Goal: Check status: Check status

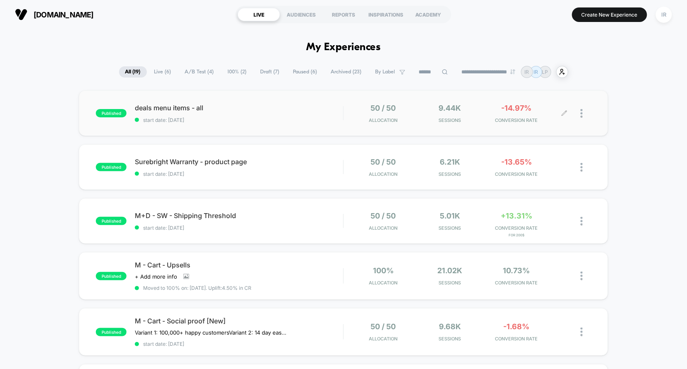
click at [436, 121] on span "Sessions" at bounding box center [449, 120] width 63 height 6
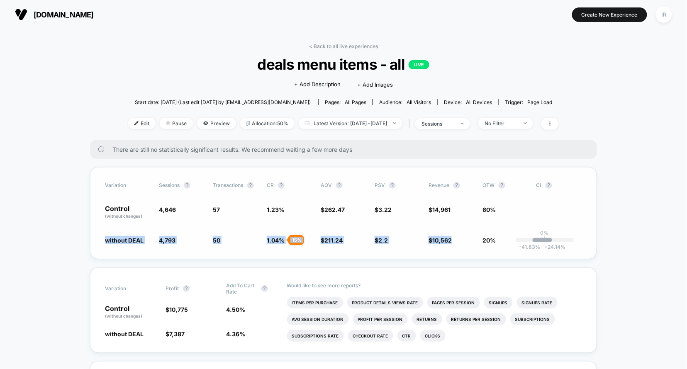
drag, startPoint x: 107, startPoint y: 232, endPoint x: 486, endPoint y: 233, distance: 378.9
click at [486, 233] on div "Variation Sessions ? Transactions ? CR ? AOV ? PSV ? Revenue ? OTW ? CI ? Contr…" at bounding box center [343, 213] width 507 height 92
click at [485, 233] on div "Variation Sessions ? Transactions ? CR ? AOV ? PSV ? Revenue ? OTW ? CI ? Contr…" at bounding box center [343, 213] width 507 height 92
click at [316, 44] on link "< Back to all live experiences" at bounding box center [343, 46] width 69 height 6
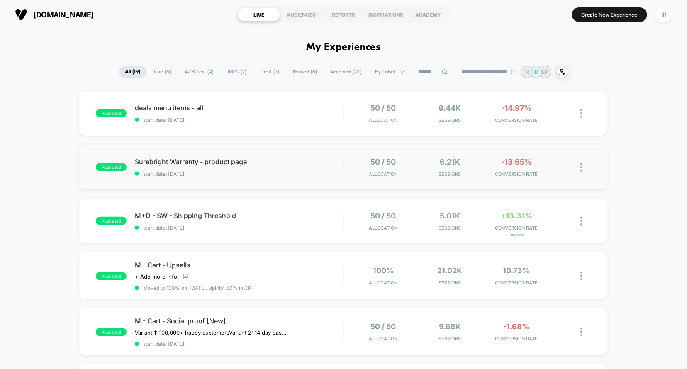
click at [333, 167] on div "Surebright Warranty - product page start date: [DATE]" at bounding box center [239, 167] width 208 height 19
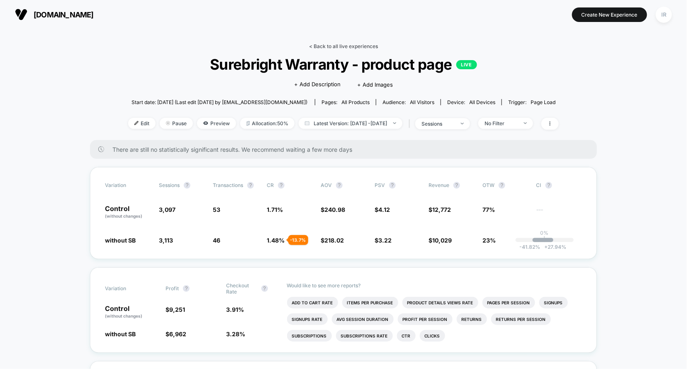
click at [334, 49] on link "< Back to all live experiences" at bounding box center [343, 46] width 69 height 6
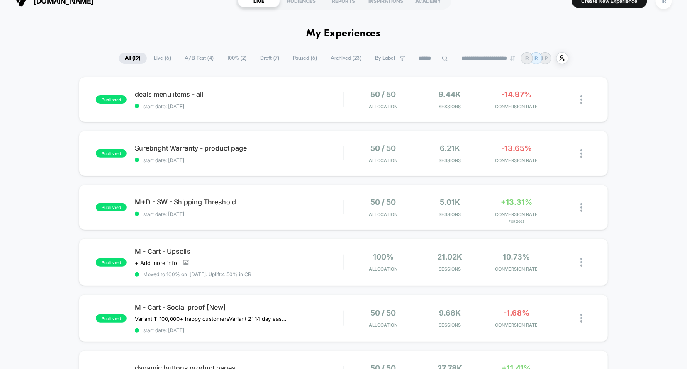
scroll to position [14, 0]
click at [338, 213] on span "start date: [DATE]" at bounding box center [239, 214] width 208 height 6
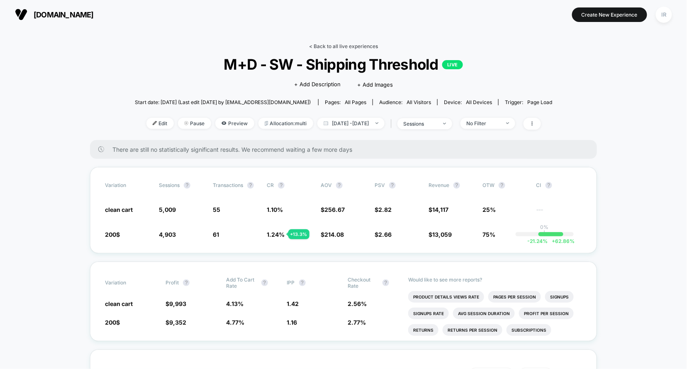
click at [330, 46] on link "< Back to all live experiences" at bounding box center [343, 46] width 69 height 6
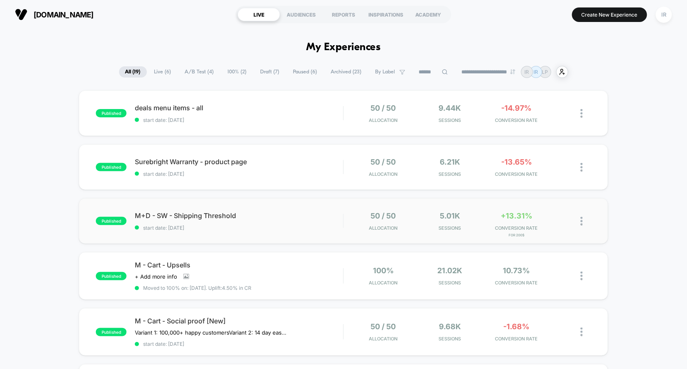
scroll to position [87, 0]
